Goal: Book appointment/travel/reservation

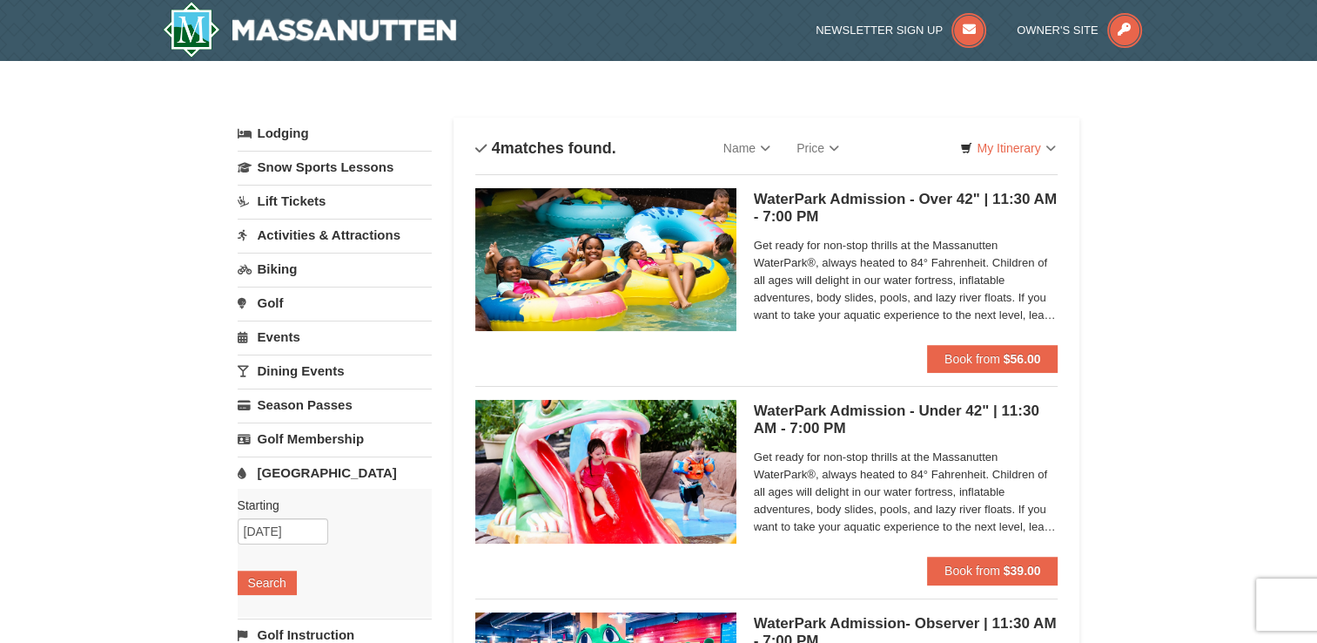
click at [1219, 253] on div "× Categories List Filter My Itinerary Questions? 1-540-289-9441 Lodging Arrival…" at bounding box center [658, 565] width 1317 height 1009
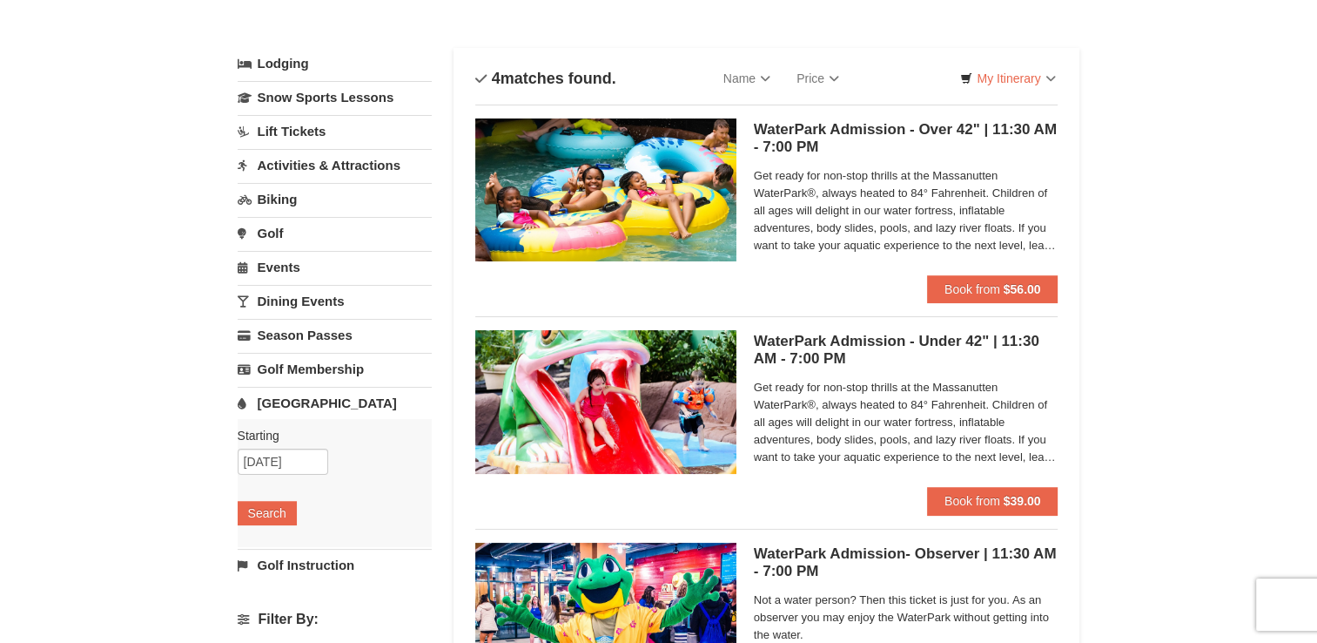
scroll to position [35, 0]
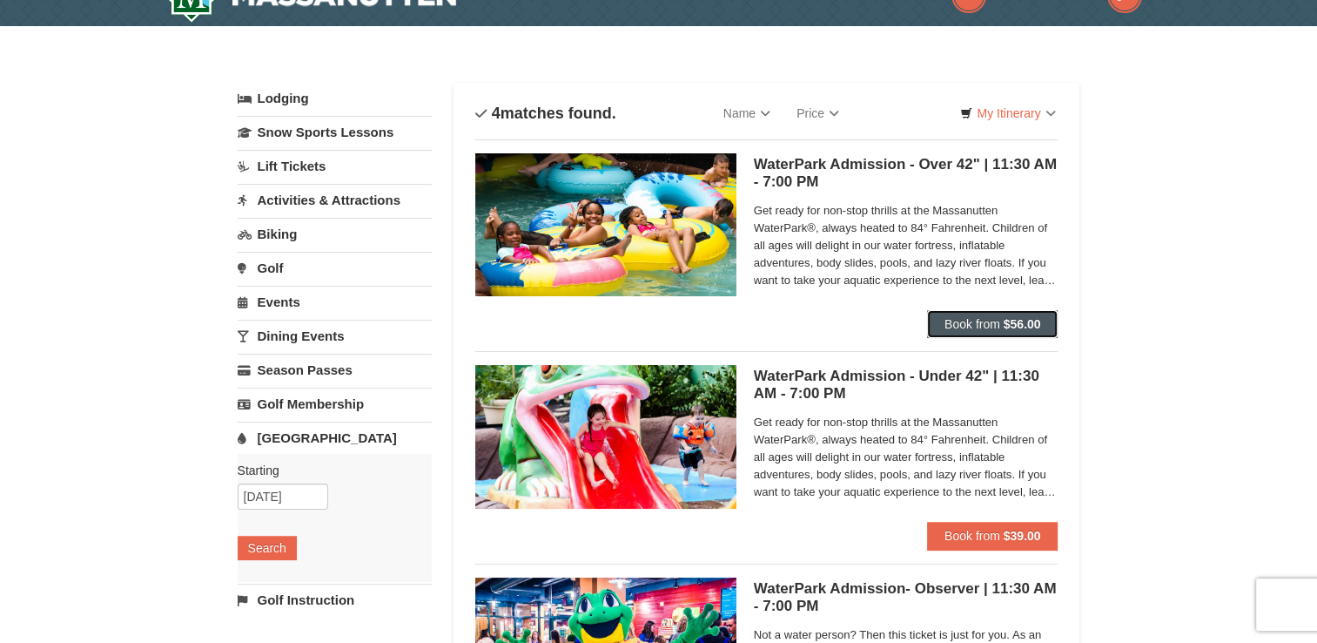
click at [961, 320] on span "Book from" at bounding box center [973, 324] width 56 height 14
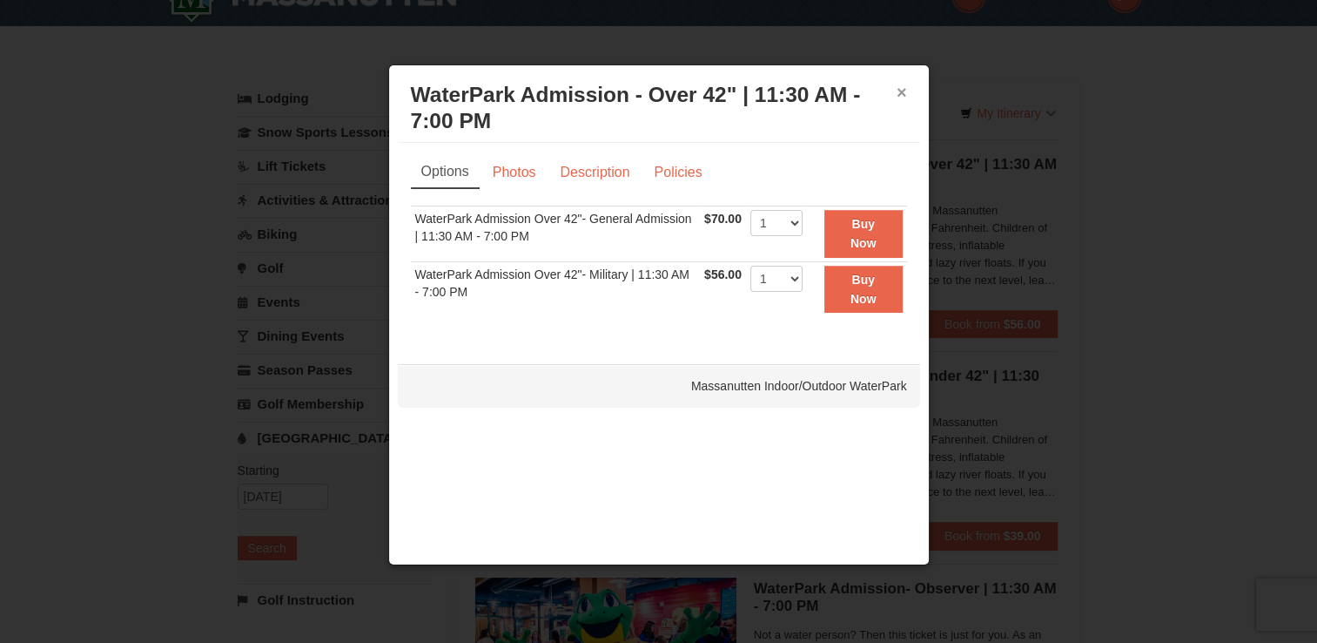
click at [900, 93] on button "×" at bounding box center [902, 92] width 10 height 17
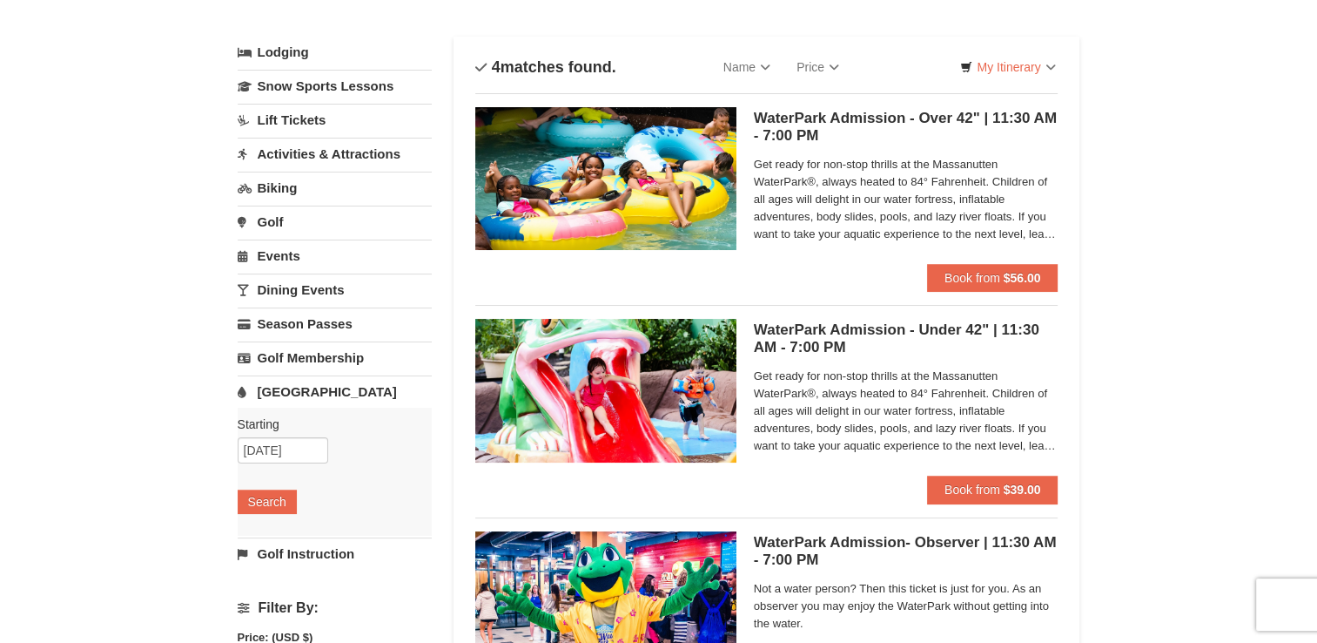
scroll to position [0, 0]
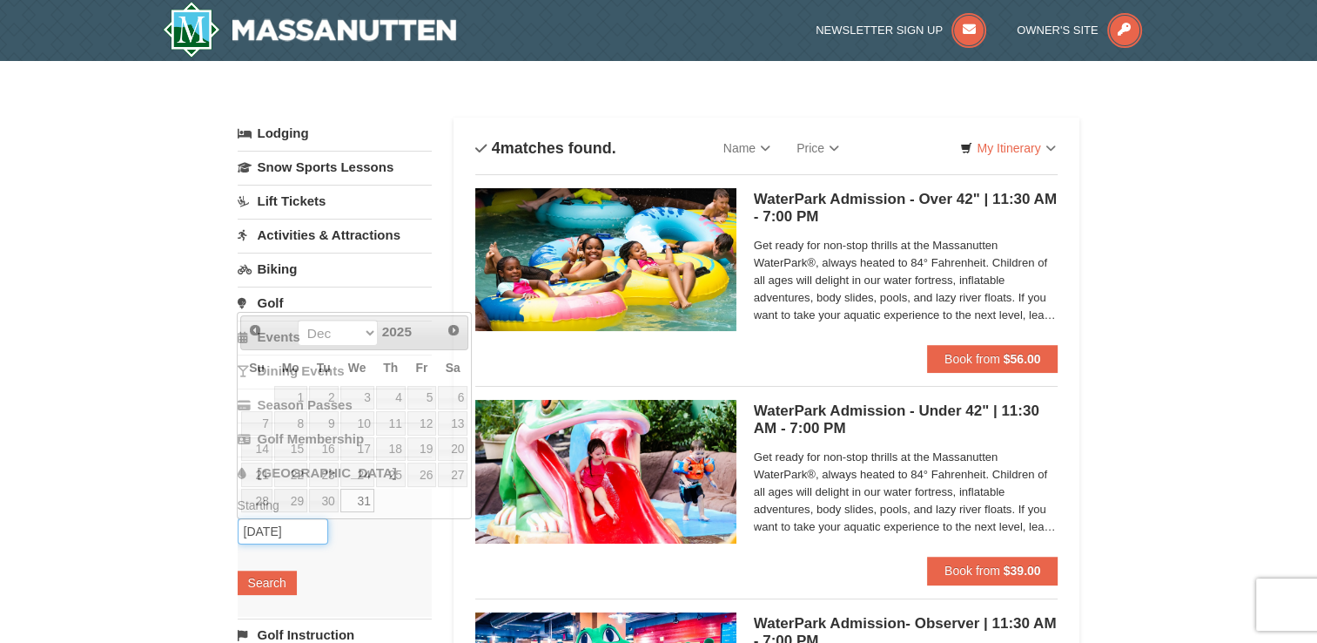
click at [315, 528] on input "[DATE]" at bounding box center [283, 531] width 91 height 26
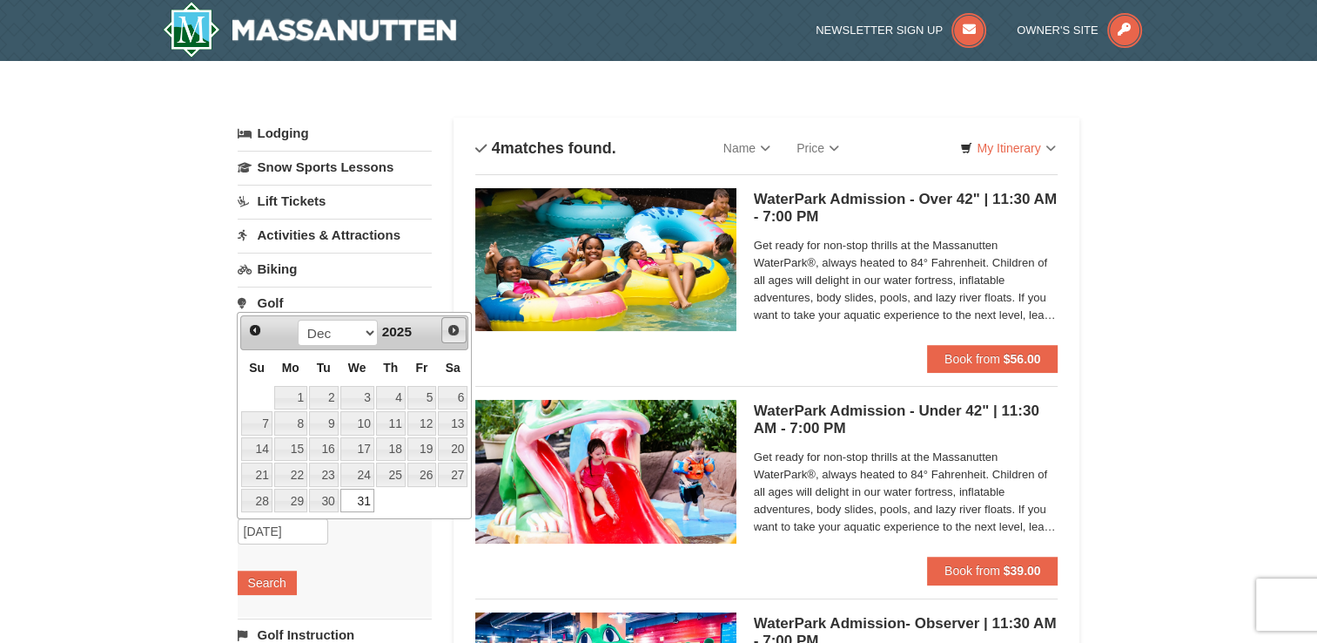
click at [453, 326] on span "Next" at bounding box center [454, 330] width 14 height 14
click at [394, 398] on link "1" at bounding box center [391, 398] width 30 height 24
type input "[DATE]"
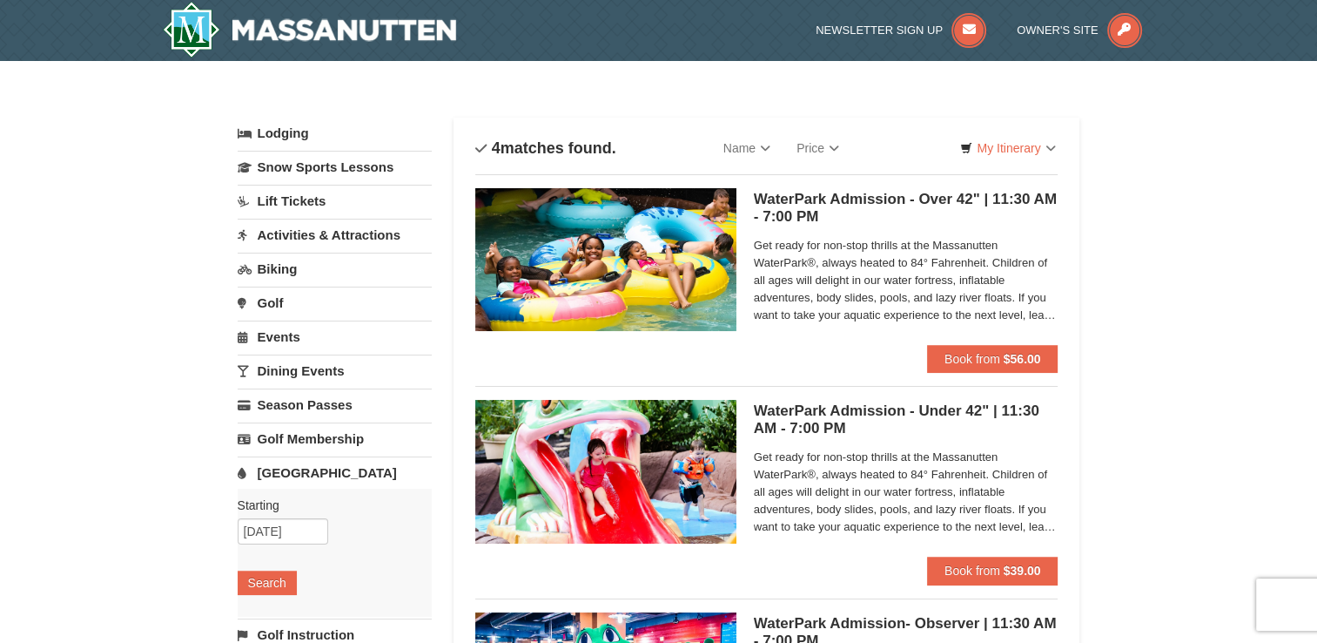
click at [272, 566] on div "Starting Please format dates MM/DD/YYYY Please format dates MM/DD/YYYY 01/01/20…" at bounding box center [335, 552] width 194 height 128
click at [267, 582] on button "Search" at bounding box center [267, 582] width 59 height 24
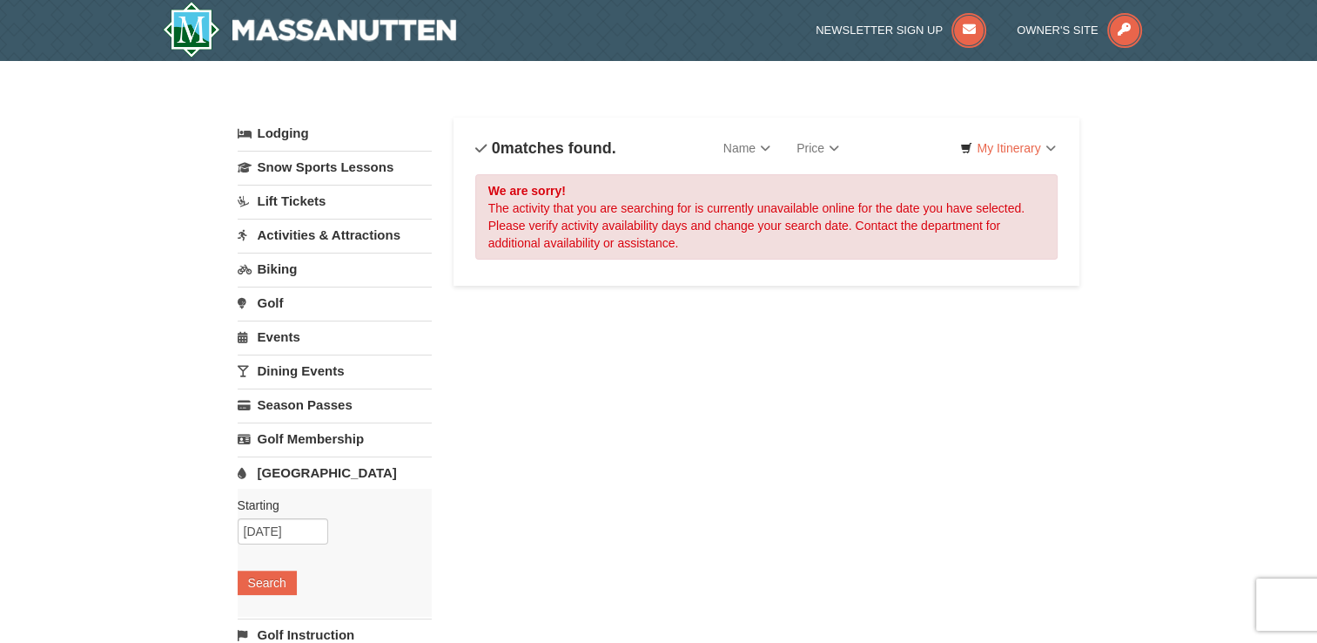
click at [297, 376] on link "Dining Events" at bounding box center [335, 370] width 194 height 32
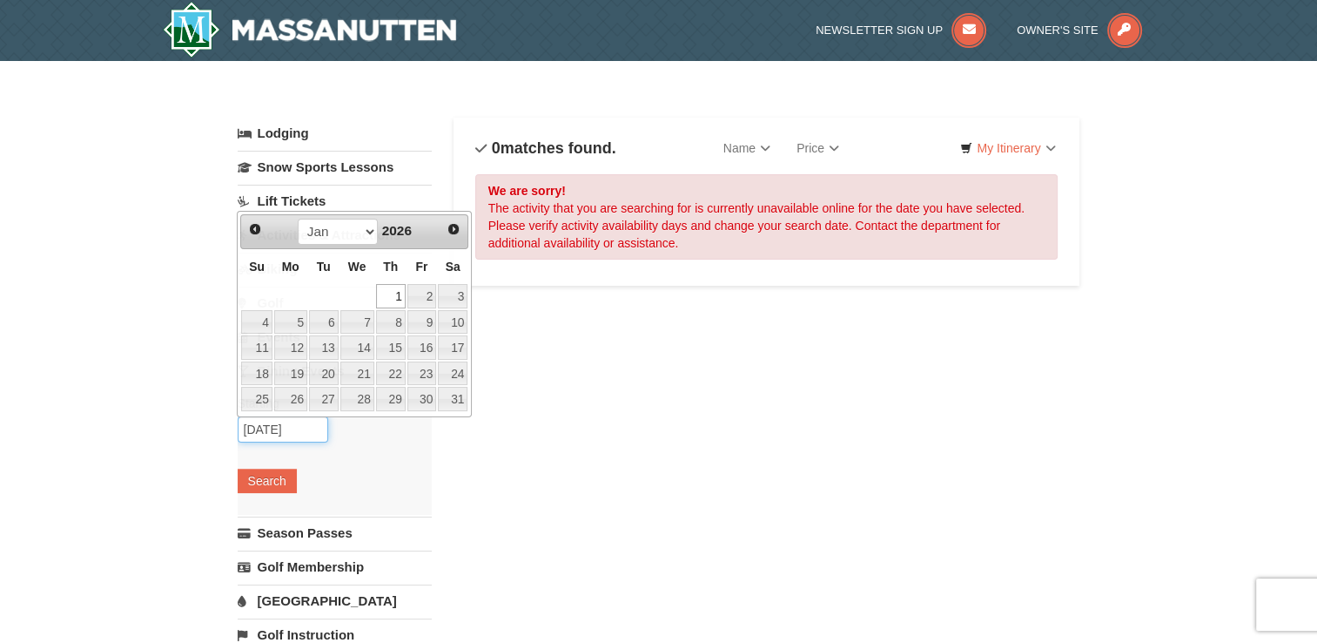
click at [303, 426] on input "[DATE]" at bounding box center [283, 429] width 91 height 26
click at [254, 228] on span "Prev" at bounding box center [255, 229] width 14 height 14
click at [359, 400] on link "31" at bounding box center [357, 399] width 34 height 24
type input "[DATE]"
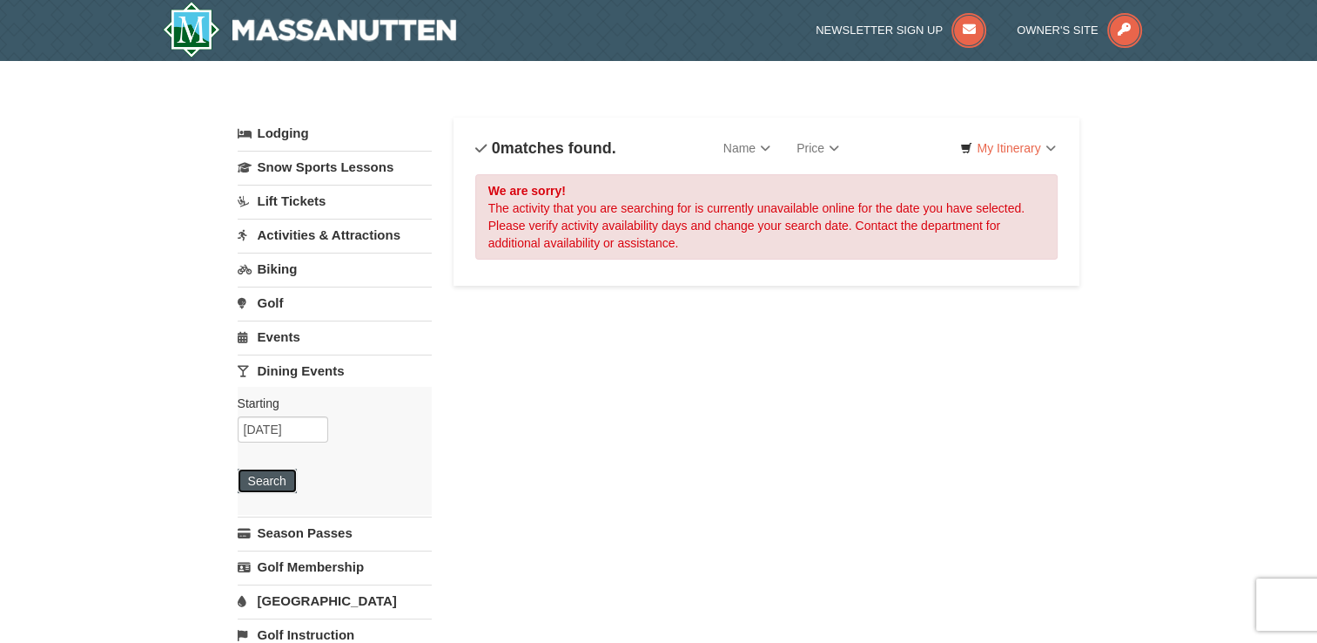
click at [276, 481] on button "Search" at bounding box center [267, 480] width 59 height 24
